Goal: Task Accomplishment & Management: Use online tool/utility

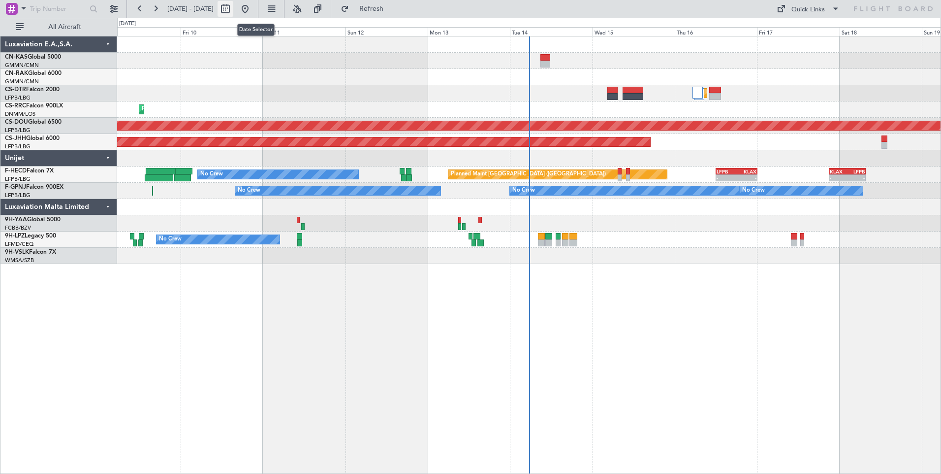
click at [233, 9] on button at bounding box center [226, 9] width 16 height 16
select select "10"
select select "2025"
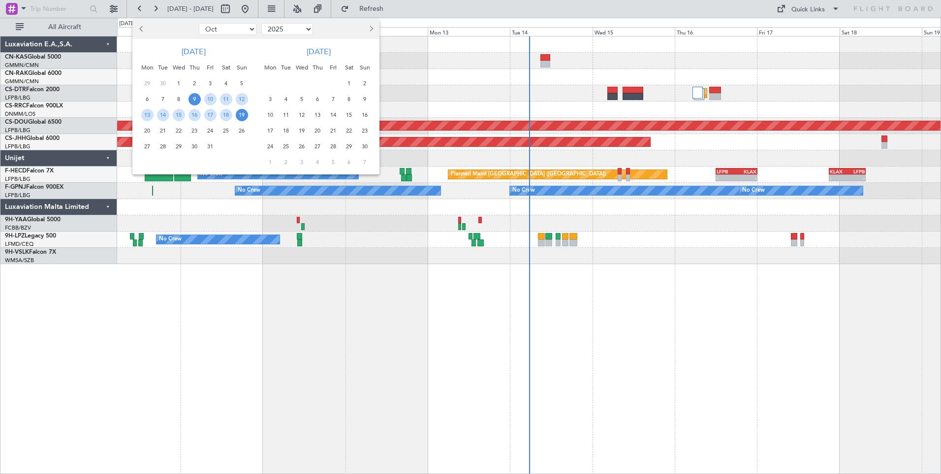
click at [191, 100] on span "9" at bounding box center [195, 99] width 12 height 12
click at [198, 129] on span "23" at bounding box center [195, 131] width 12 height 12
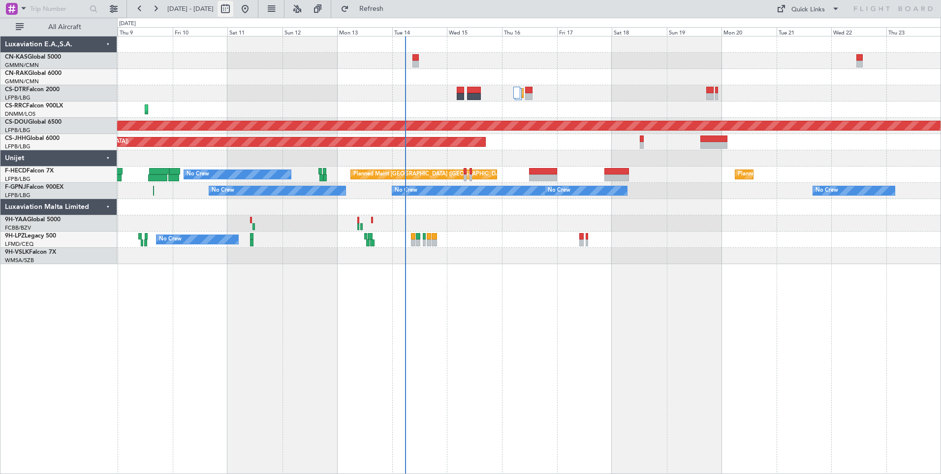
click at [233, 10] on button at bounding box center [226, 9] width 16 height 16
select select "10"
select select "2025"
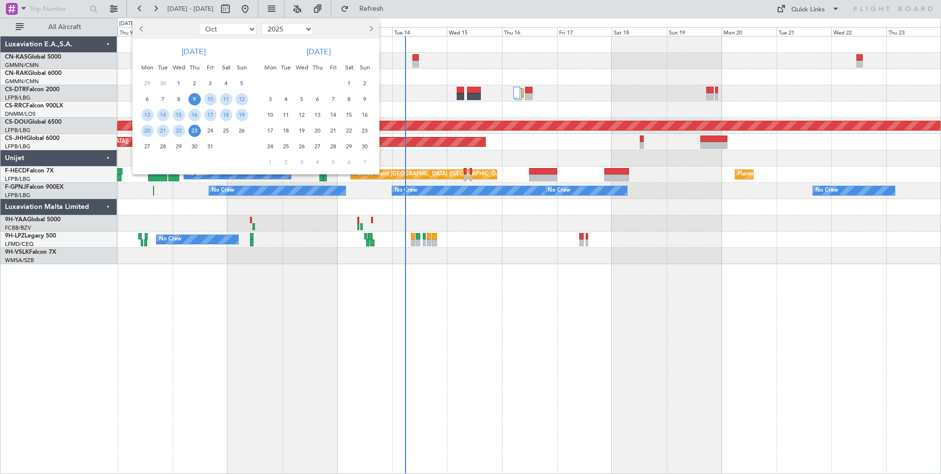
click at [398, 90] on div at bounding box center [470, 237] width 941 height 474
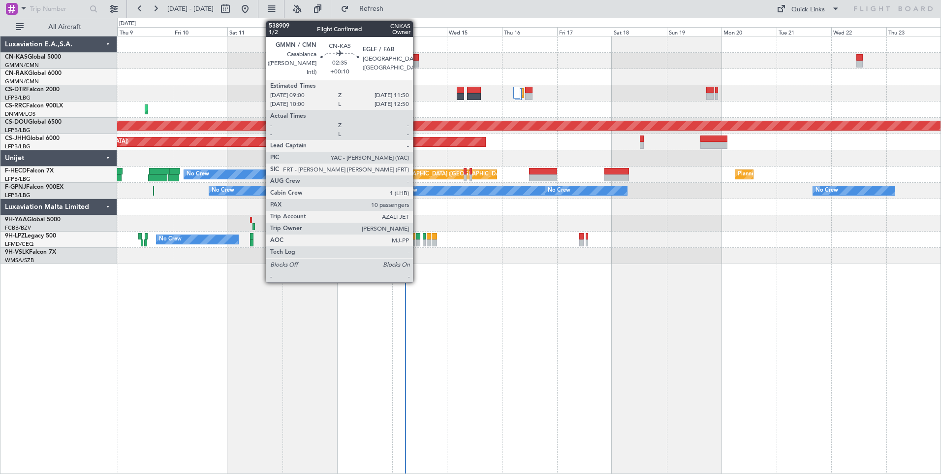
click at [417, 64] on div at bounding box center [415, 64] width 7 height 7
click at [416, 64] on div at bounding box center [415, 64] width 7 height 7
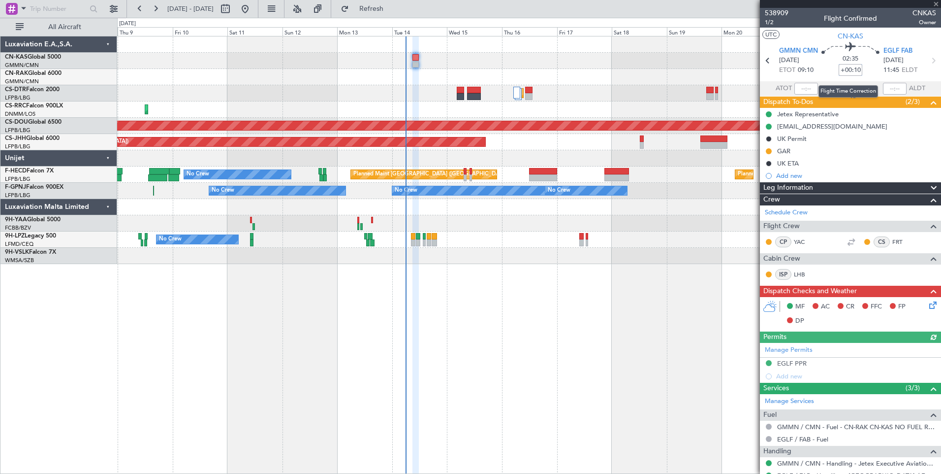
click at [853, 74] on input "+00:10" at bounding box center [851, 70] width 24 height 12
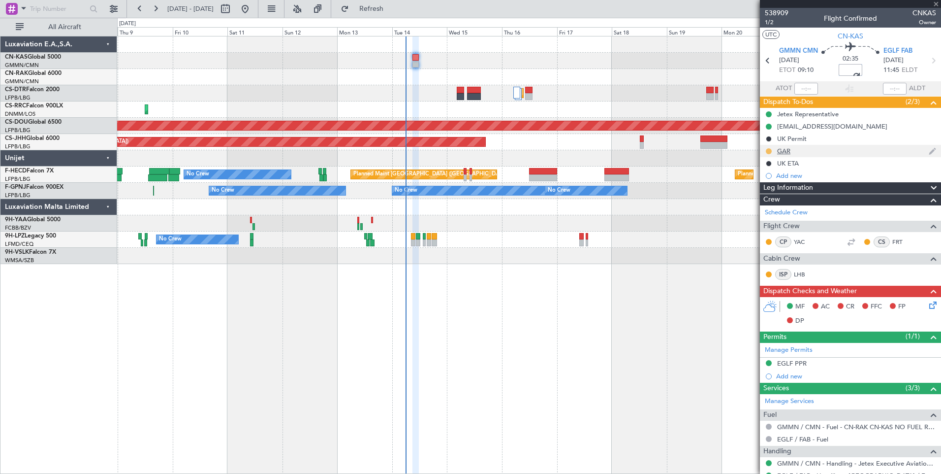
type input "+00:15"
click at [769, 152] on button at bounding box center [769, 151] width 6 height 6
click at [770, 196] on span "Completed" at bounding box center [773, 195] width 32 height 10
click at [796, 189] on span "Leg Information" at bounding box center [788, 187] width 50 height 11
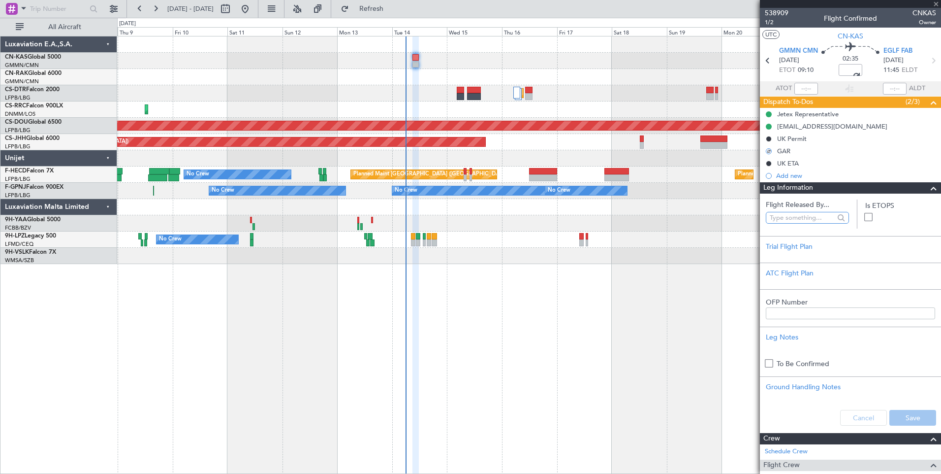
click at [796, 219] on input "text" at bounding box center [802, 217] width 64 height 15
click at [802, 262] on span "[PERSON_NAME] ([PERSON_NAME])" at bounding box center [805, 260] width 63 height 15
type input "[PERSON_NAME] ([PERSON_NAME])"
click at [912, 414] on button "Save" at bounding box center [912, 418] width 47 height 16
click at [773, 23] on span "1/2" at bounding box center [777, 22] width 24 height 8
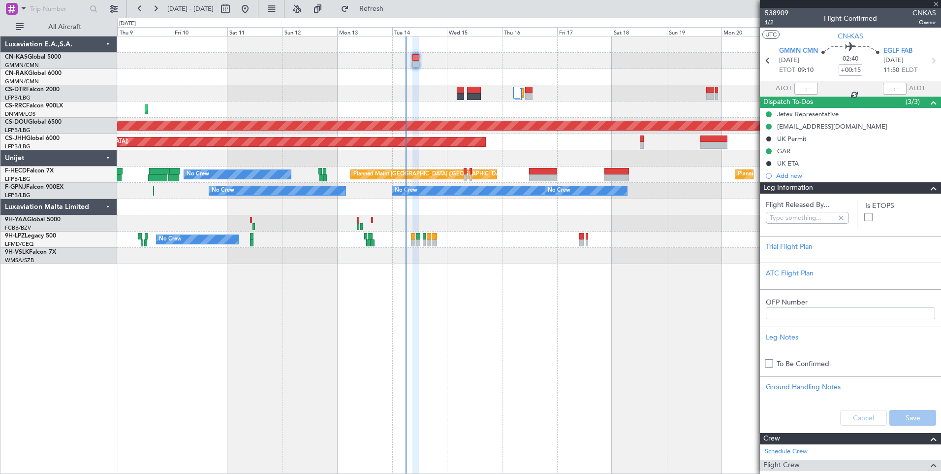
type input "[PERSON_NAME] ([PERSON_NAME])"
click at [868, 184] on div "Leg Information" at bounding box center [850, 187] width 181 height 11
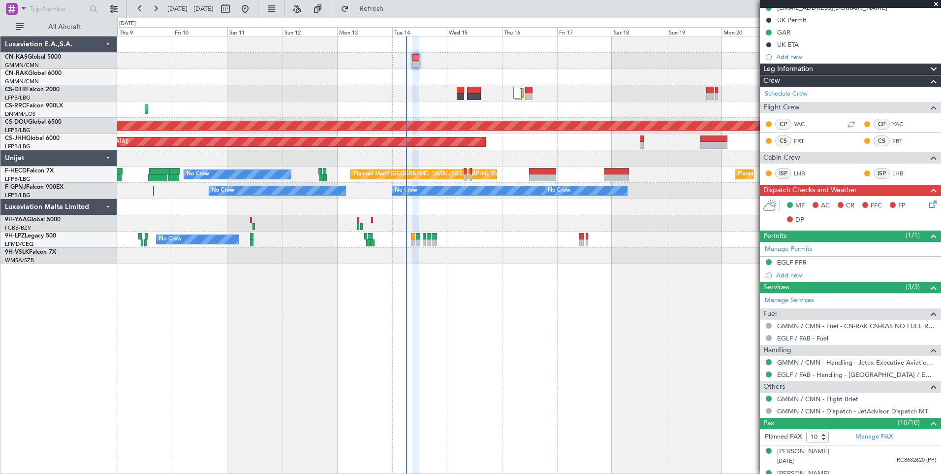
scroll to position [134, 0]
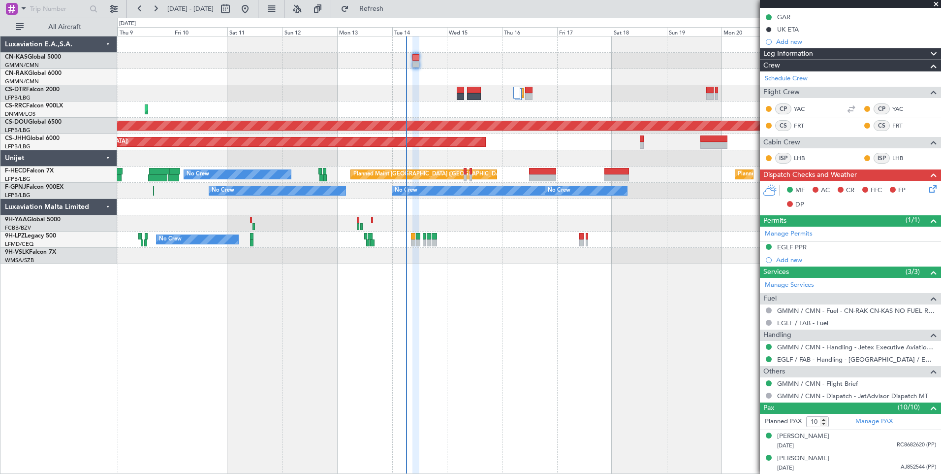
click at [930, 191] on icon at bounding box center [931, 187] width 8 height 8
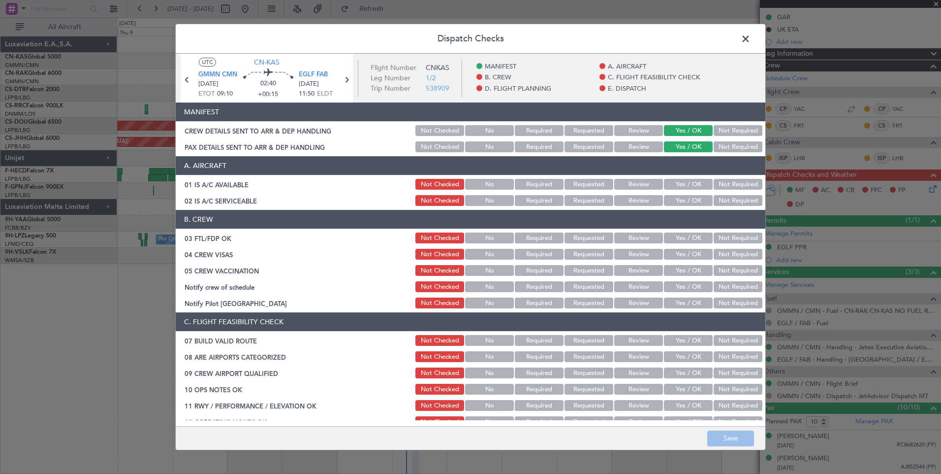
click at [692, 183] on button "Yes / OK" at bounding box center [688, 184] width 49 height 11
click at [692, 201] on button "Yes / OK" at bounding box center [688, 200] width 49 height 11
click at [686, 237] on button "Yes / OK" at bounding box center [688, 237] width 49 height 11
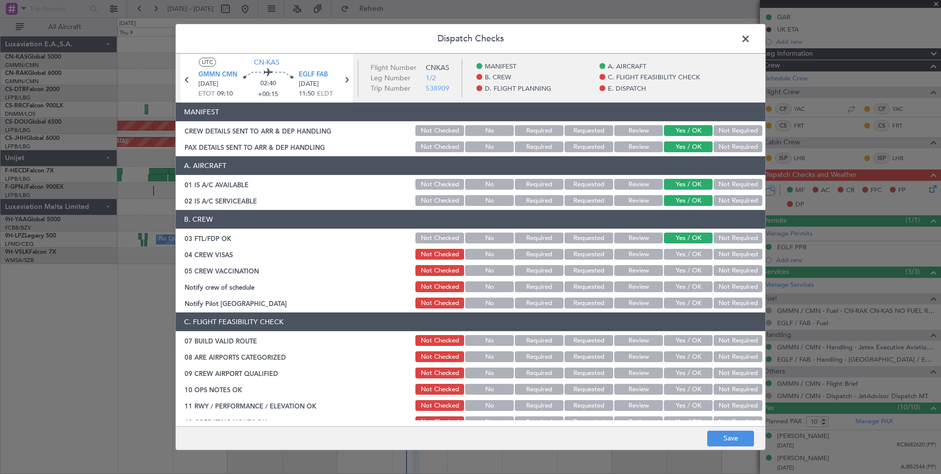
click at [687, 253] on button "Yes / OK" at bounding box center [688, 254] width 49 height 11
click at [689, 271] on button "Yes / OK" at bounding box center [688, 270] width 49 height 11
click at [689, 290] on button "Yes / OK" at bounding box center [688, 286] width 49 height 11
click at [690, 305] on button "Yes / OK" at bounding box center [688, 302] width 49 height 11
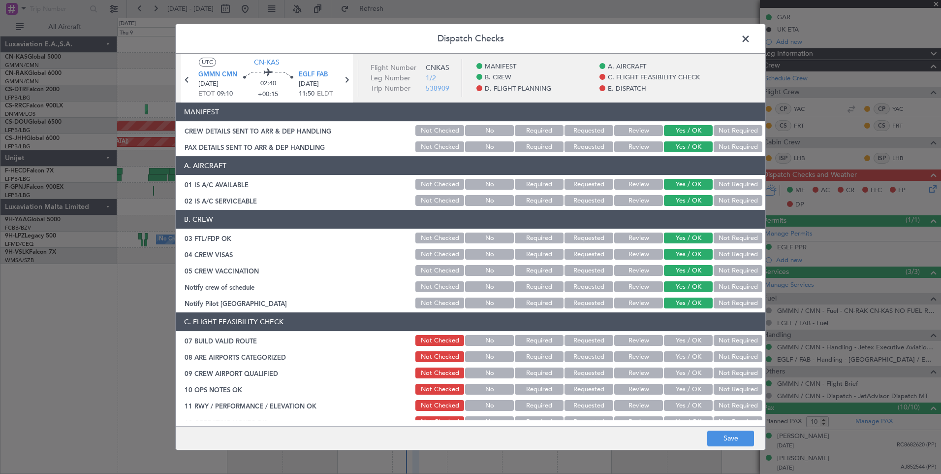
click at [686, 340] on button "Yes / OK" at bounding box center [688, 340] width 49 height 11
click at [687, 359] on button "Yes / OK" at bounding box center [688, 356] width 49 height 11
click at [687, 371] on button "Yes / OK" at bounding box center [688, 372] width 49 height 11
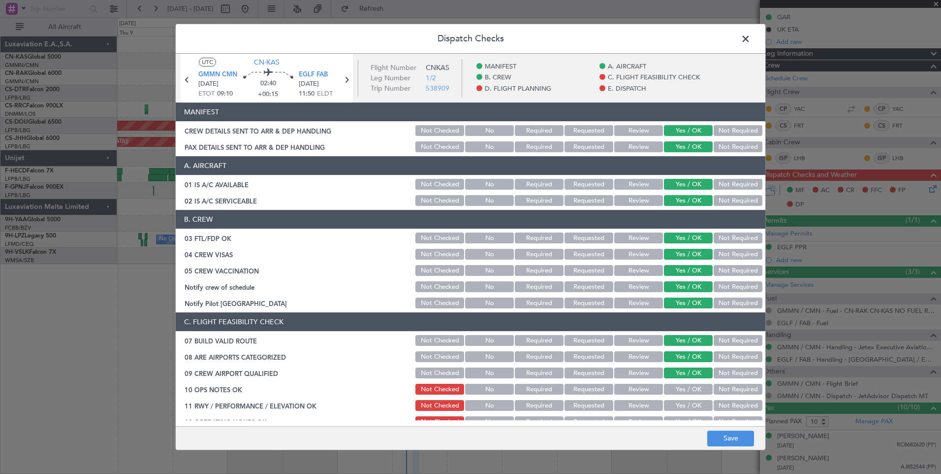
click at [687, 389] on button "Yes / OK" at bounding box center [688, 388] width 49 height 11
click at [687, 405] on button "Yes / OK" at bounding box center [688, 405] width 49 height 11
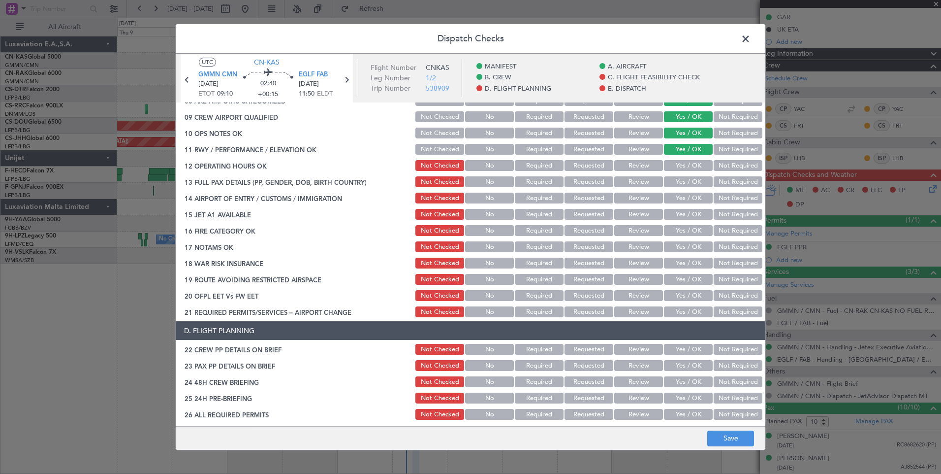
scroll to position [267, 0]
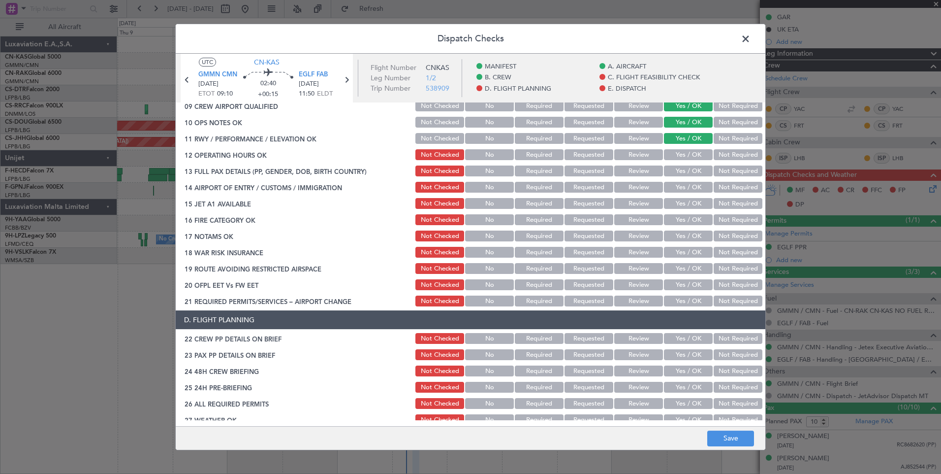
click at [688, 154] on button "Yes / OK" at bounding box center [688, 154] width 49 height 11
click at [689, 166] on button "Yes / OK" at bounding box center [688, 170] width 49 height 11
click at [694, 186] on button "Yes / OK" at bounding box center [688, 187] width 49 height 11
click at [694, 202] on button "Yes / OK" at bounding box center [688, 203] width 49 height 11
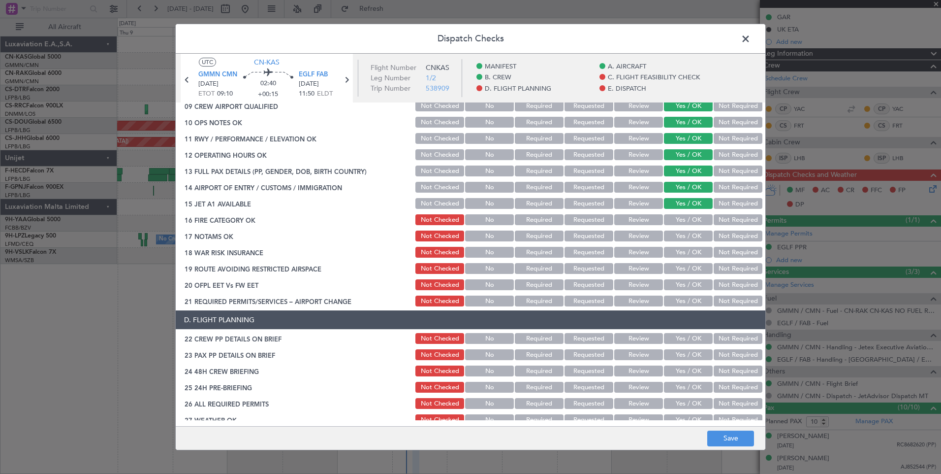
click at [694, 222] on button "Yes / OK" at bounding box center [688, 219] width 49 height 11
click at [694, 236] on button "Yes / OK" at bounding box center [688, 235] width 49 height 11
click at [694, 259] on section "C. FLIGHT FEASIBILITY CHECK 07 BUILD VALID ROUTE Not Checked No Required Reques…" at bounding box center [471, 176] width 590 height 262
click at [690, 253] on button "Yes / OK" at bounding box center [688, 252] width 49 height 11
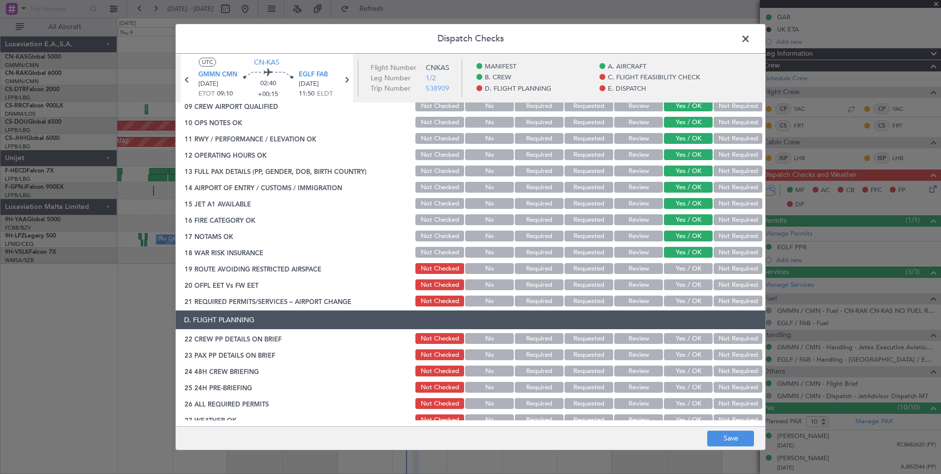
click at [691, 272] on button "Yes / OK" at bounding box center [688, 268] width 49 height 11
click at [691, 285] on button "Yes / OK" at bounding box center [688, 284] width 49 height 11
click at [691, 303] on button "Yes / OK" at bounding box center [688, 300] width 49 height 11
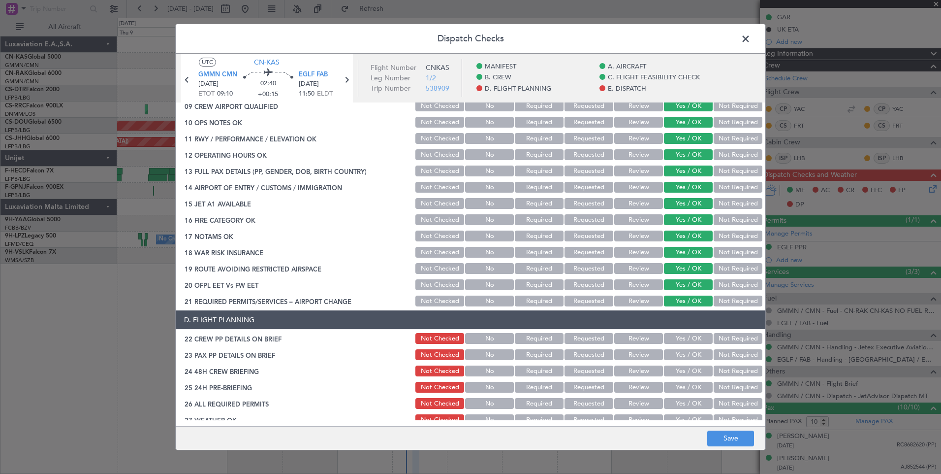
click at [685, 340] on button "Yes / OK" at bounding box center [688, 338] width 49 height 11
click at [683, 359] on button "Yes / OK" at bounding box center [688, 354] width 49 height 11
click at [683, 370] on button "Yes / OK" at bounding box center [688, 370] width 49 height 11
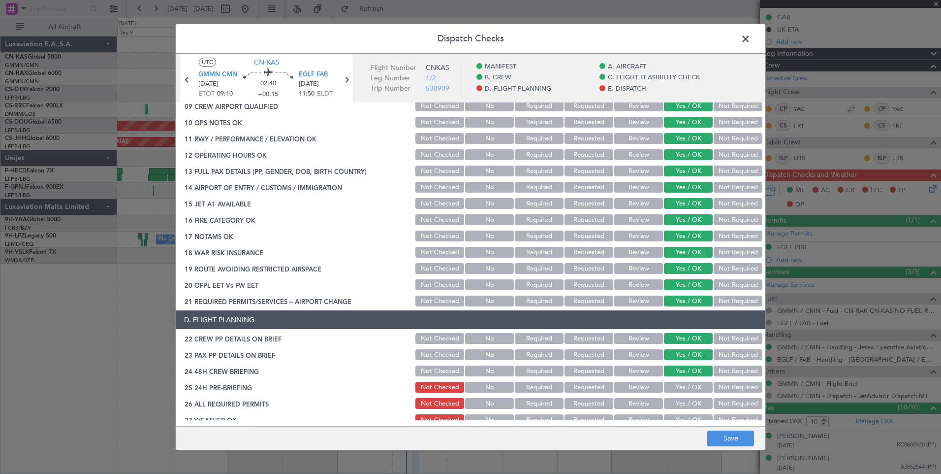
click at [683, 387] on button "Yes / OK" at bounding box center [688, 386] width 49 height 11
click at [683, 402] on button "Yes / OK" at bounding box center [688, 403] width 49 height 11
click at [683, 415] on button "Yes / OK" at bounding box center [688, 419] width 49 height 11
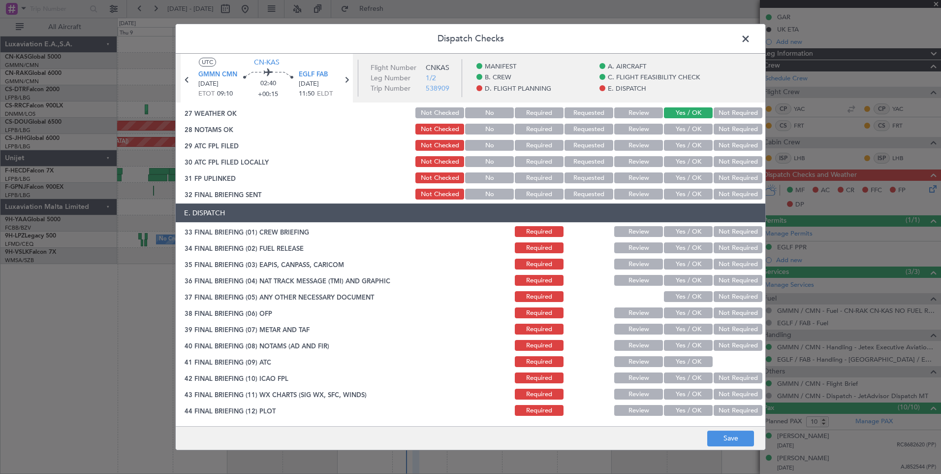
click at [685, 126] on button "Yes / OK" at bounding box center [688, 129] width 49 height 11
click at [686, 145] on button "Yes / OK" at bounding box center [688, 145] width 49 height 11
click at [686, 164] on button "Yes / OK" at bounding box center [688, 161] width 49 height 11
click at [686, 175] on button "Yes / OK" at bounding box center [688, 177] width 49 height 11
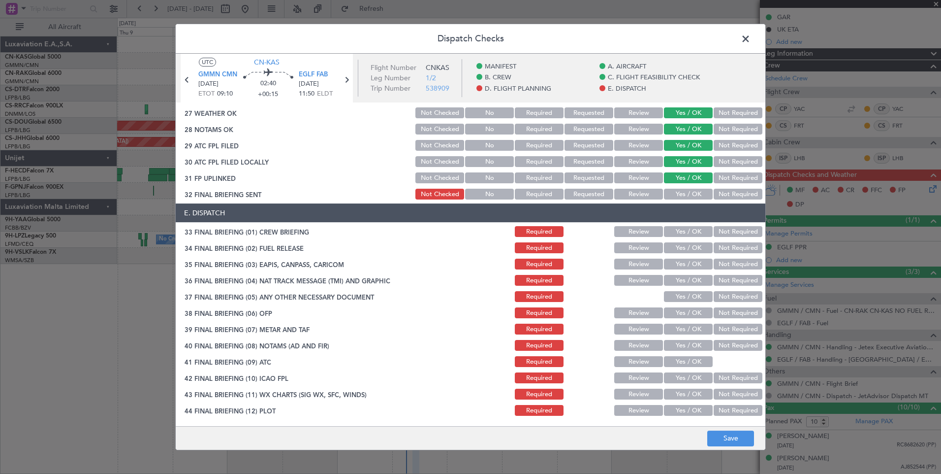
click at [685, 188] on div "Yes / OK" at bounding box center [688, 194] width 50 height 14
click at [685, 194] on button "Yes / OK" at bounding box center [688, 194] width 49 height 11
click at [685, 228] on button "Yes / OK" at bounding box center [688, 231] width 49 height 11
click at [685, 246] on button "Yes / OK" at bounding box center [688, 247] width 49 height 11
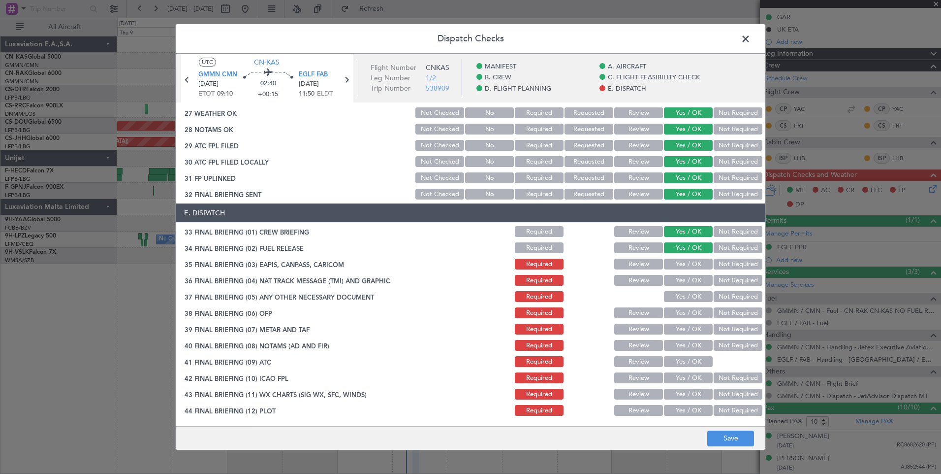
click at [685, 262] on button "Yes / OK" at bounding box center [688, 263] width 49 height 11
click at [685, 276] on button "Yes / OK" at bounding box center [688, 280] width 49 height 11
click at [685, 295] on button "Yes / OK" at bounding box center [688, 296] width 49 height 11
click at [685, 316] on button "Yes / OK" at bounding box center [688, 312] width 49 height 11
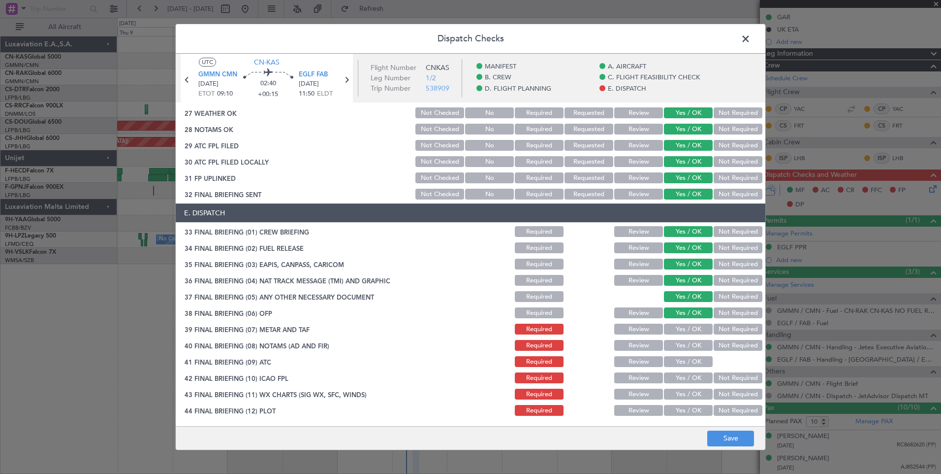
click at [686, 331] on button "Yes / OK" at bounding box center [688, 328] width 49 height 11
click at [686, 349] on button "Yes / OK" at bounding box center [688, 345] width 49 height 11
click at [687, 375] on button "Yes / OK" at bounding box center [688, 377] width 49 height 11
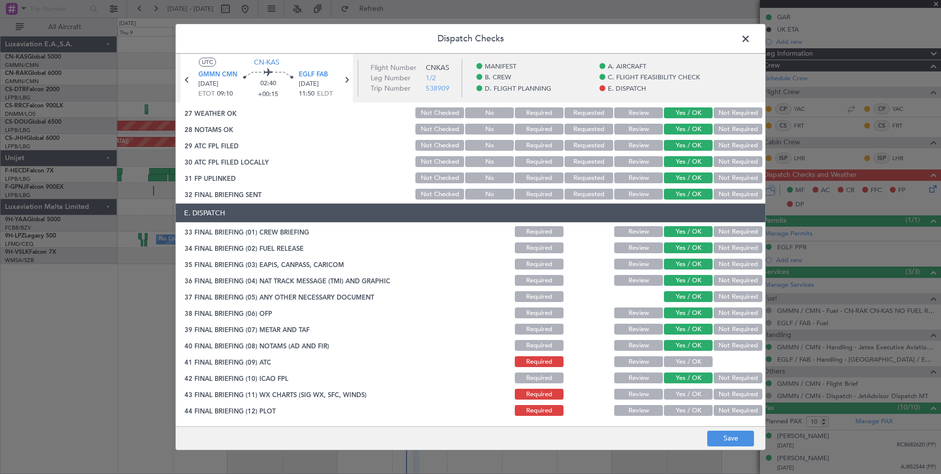
click at [684, 363] on button "Yes / OK" at bounding box center [688, 361] width 49 height 11
click at [684, 391] on button "Yes / OK" at bounding box center [688, 393] width 49 height 11
click at [687, 412] on button "Yes / OK" at bounding box center [688, 410] width 49 height 11
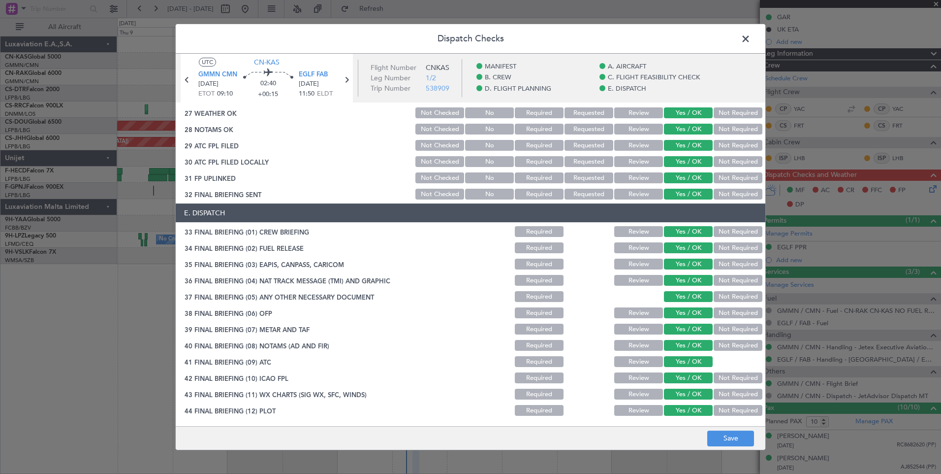
click at [725, 450] on div "Dispatch Checks UTC CN-KAS GMMN CMN [DATE] ETOT 09:10 02:40 +00:15 EGLF FAB [DA…" at bounding box center [470, 237] width 941 height 474
click at [722, 437] on button "Save" at bounding box center [730, 438] width 47 height 16
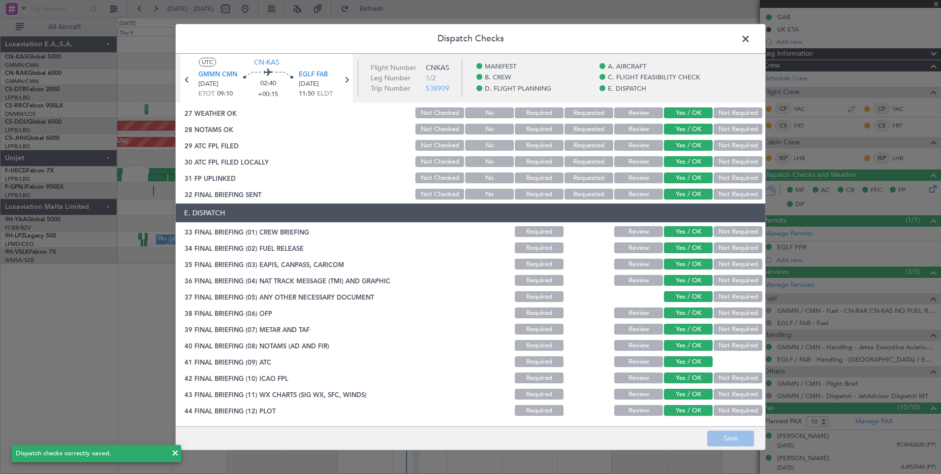
click at [751, 37] on span at bounding box center [751, 42] width 0 height 20
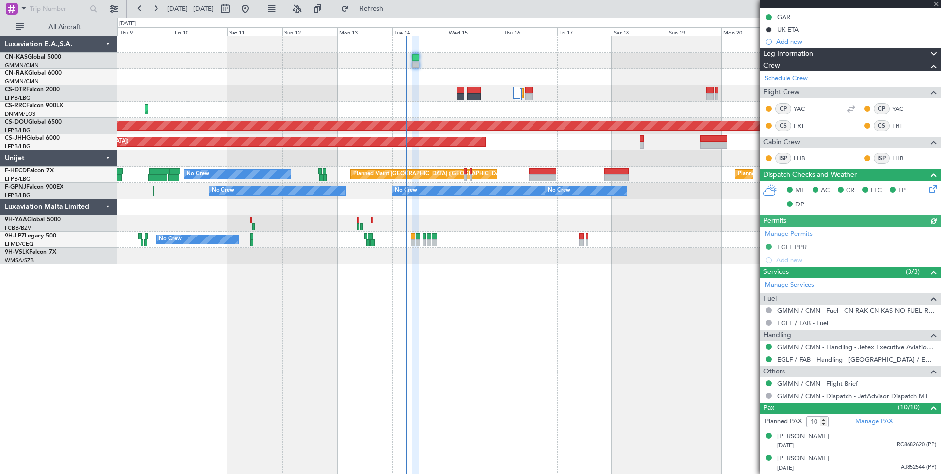
type input "[PERSON_NAME] ([PERSON_NAME])"
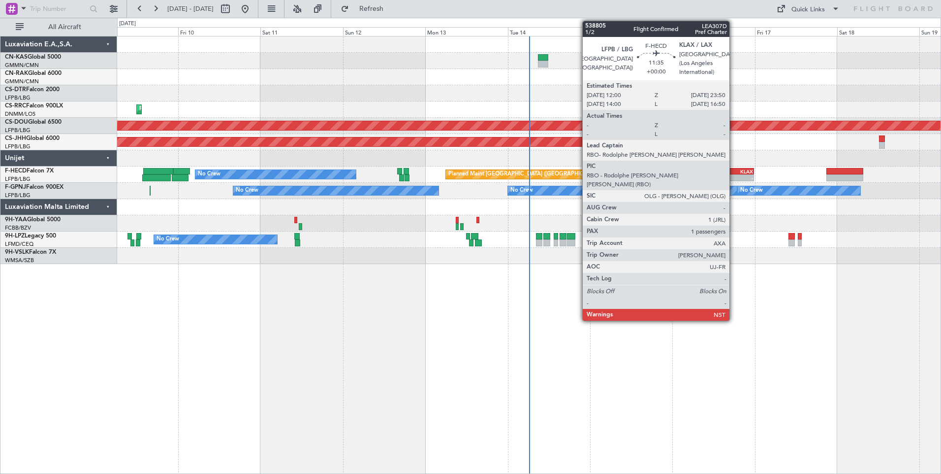
click at [734, 178] on div "-" at bounding box center [743, 178] width 20 height 6
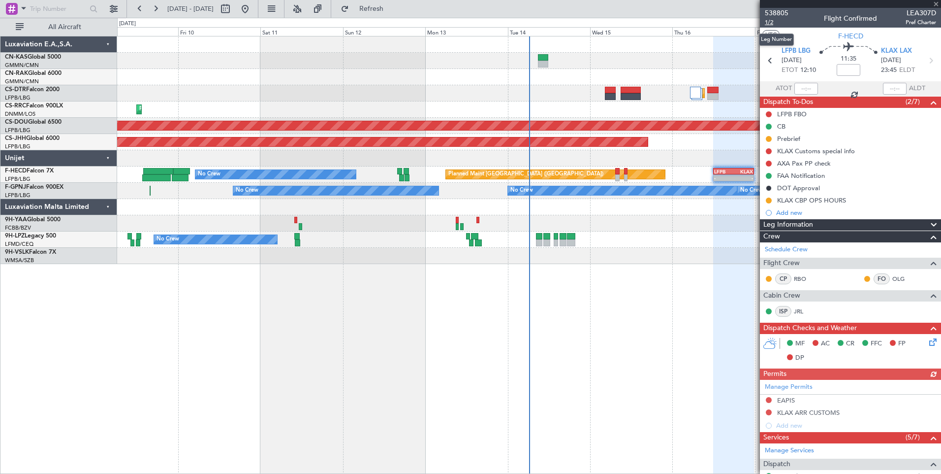
click at [769, 26] on span "1/2" at bounding box center [777, 22] width 24 height 8
click at [332, 88] on div "Planned Maint Sofia" at bounding box center [528, 93] width 823 height 16
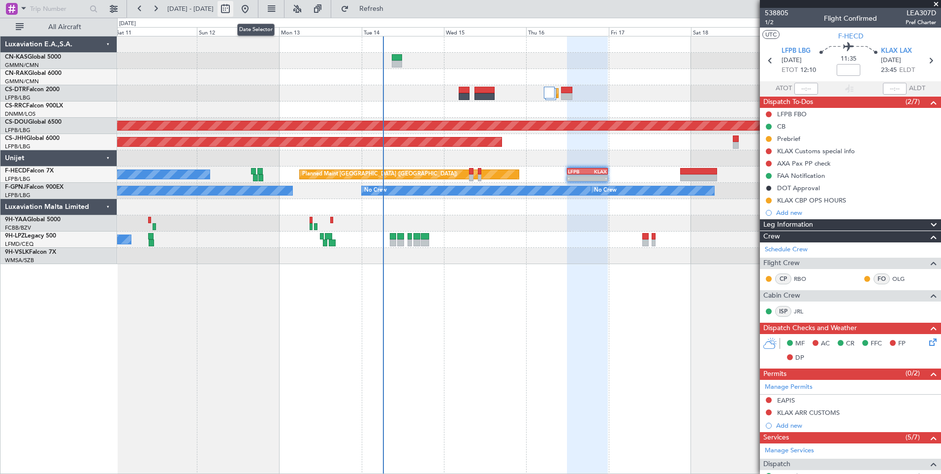
click at [233, 5] on button at bounding box center [226, 9] width 16 height 16
select select "10"
select select "2025"
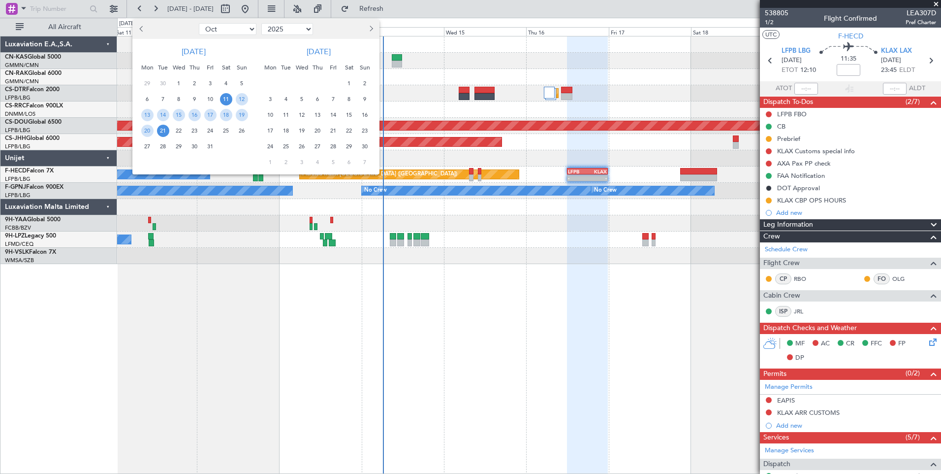
click at [229, 95] on span "11" at bounding box center [226, 99] width 12 height 12
click at [226, 129] on span "25" at bounding box center [226, 131] width 12 height 12
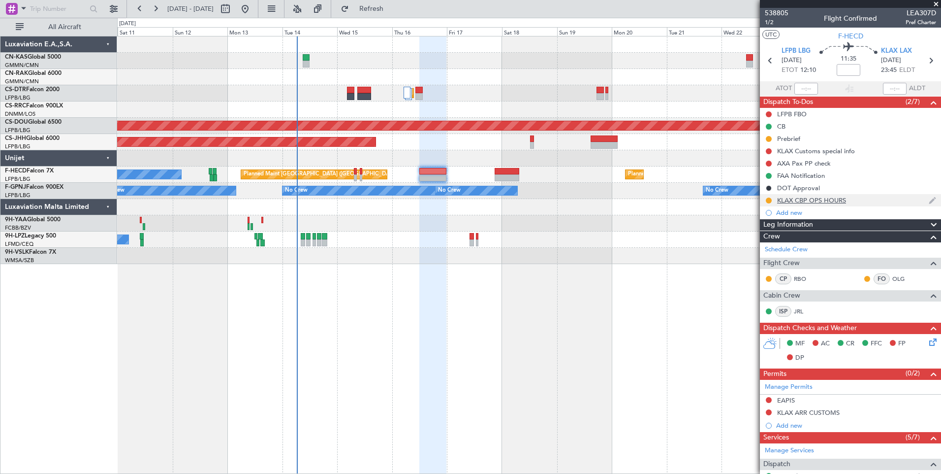
click at [799, 199] on div "KLAX CBP OPS HOURS" at bounding box center [811, 200] width 69 height 8
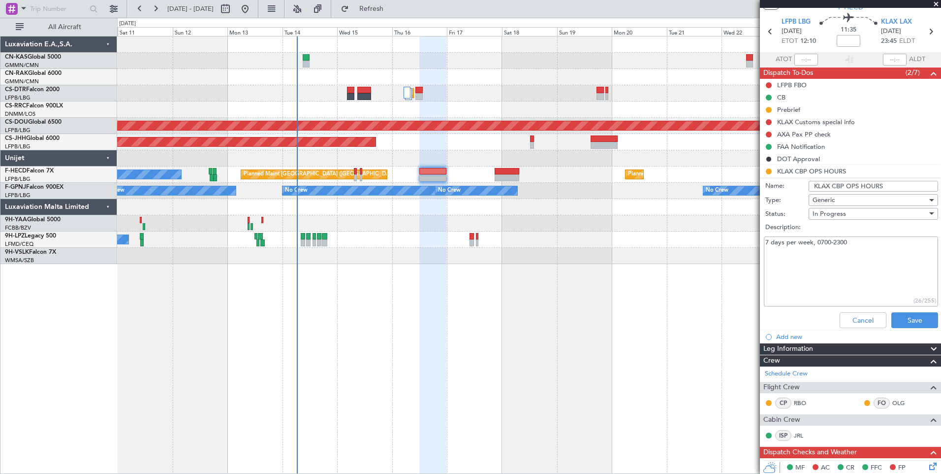
scroll to position [53, 0]
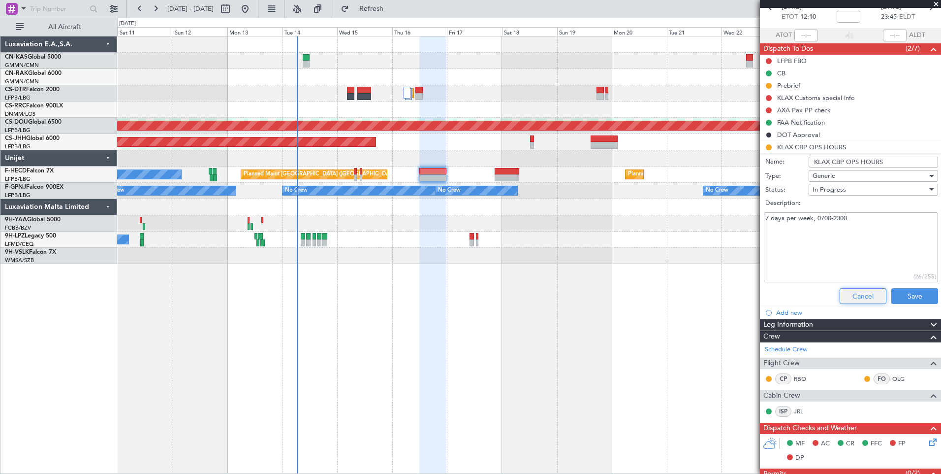
click at [857, 294] on button "Cancel" at bounding box center [863, 296] width 47 height 16
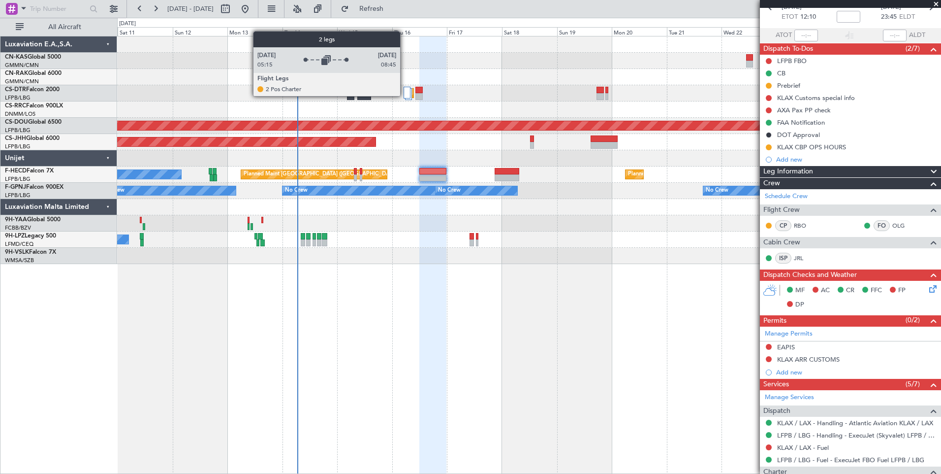
click at [405, 95] on div at bounding box center [407, 93] width 7 height 12
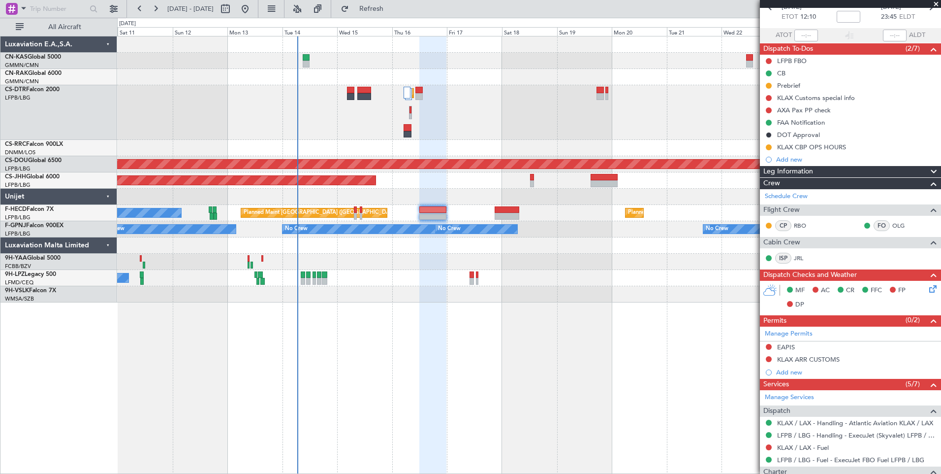
scroll to position [0, 0]
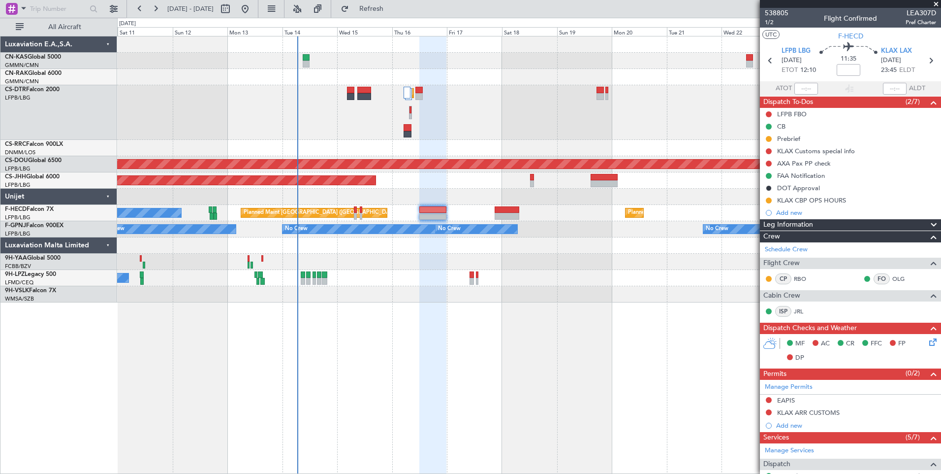
click at [938, 4] on span at bounding box center [936, 4] width 10 height 9
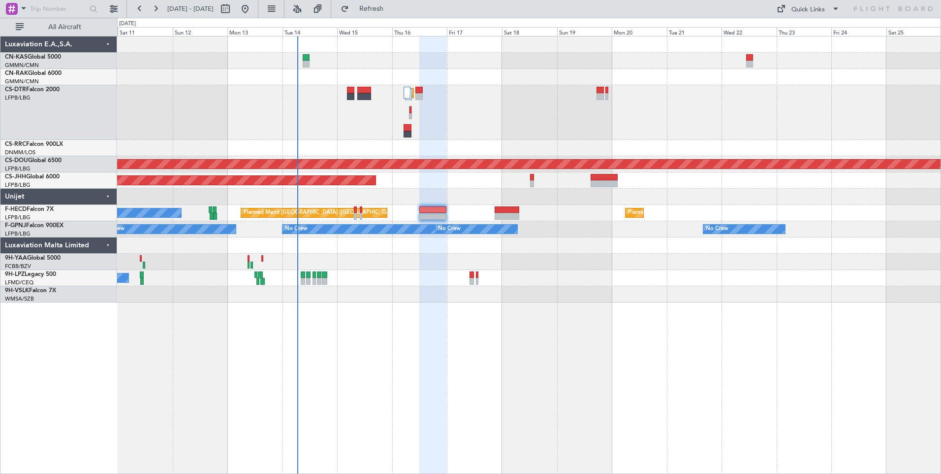
type input "0"
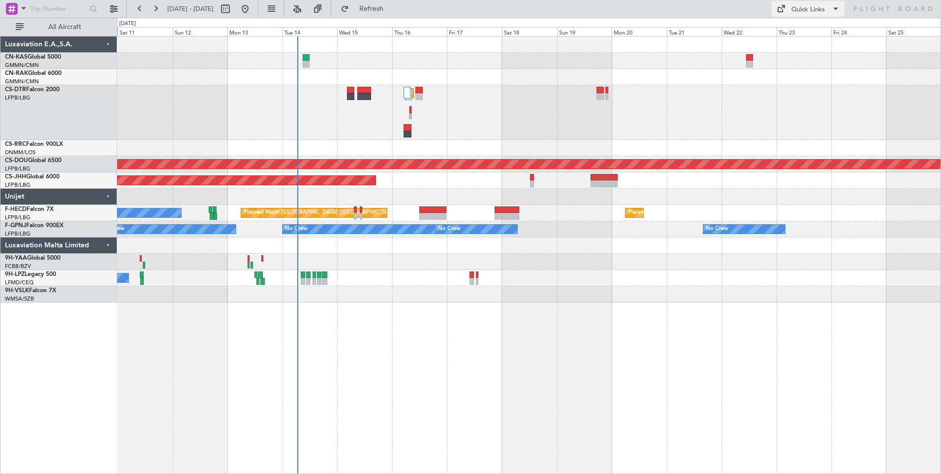
click at [800, 8] on div "Quick Links" at bounding box center [807, 10] width 33 height 10
click at [804, 55] on button "Crew Board" at bounding box center [809, 56] width 74 height 24
